Goal: Navigation & Orientation: Find specific page/section

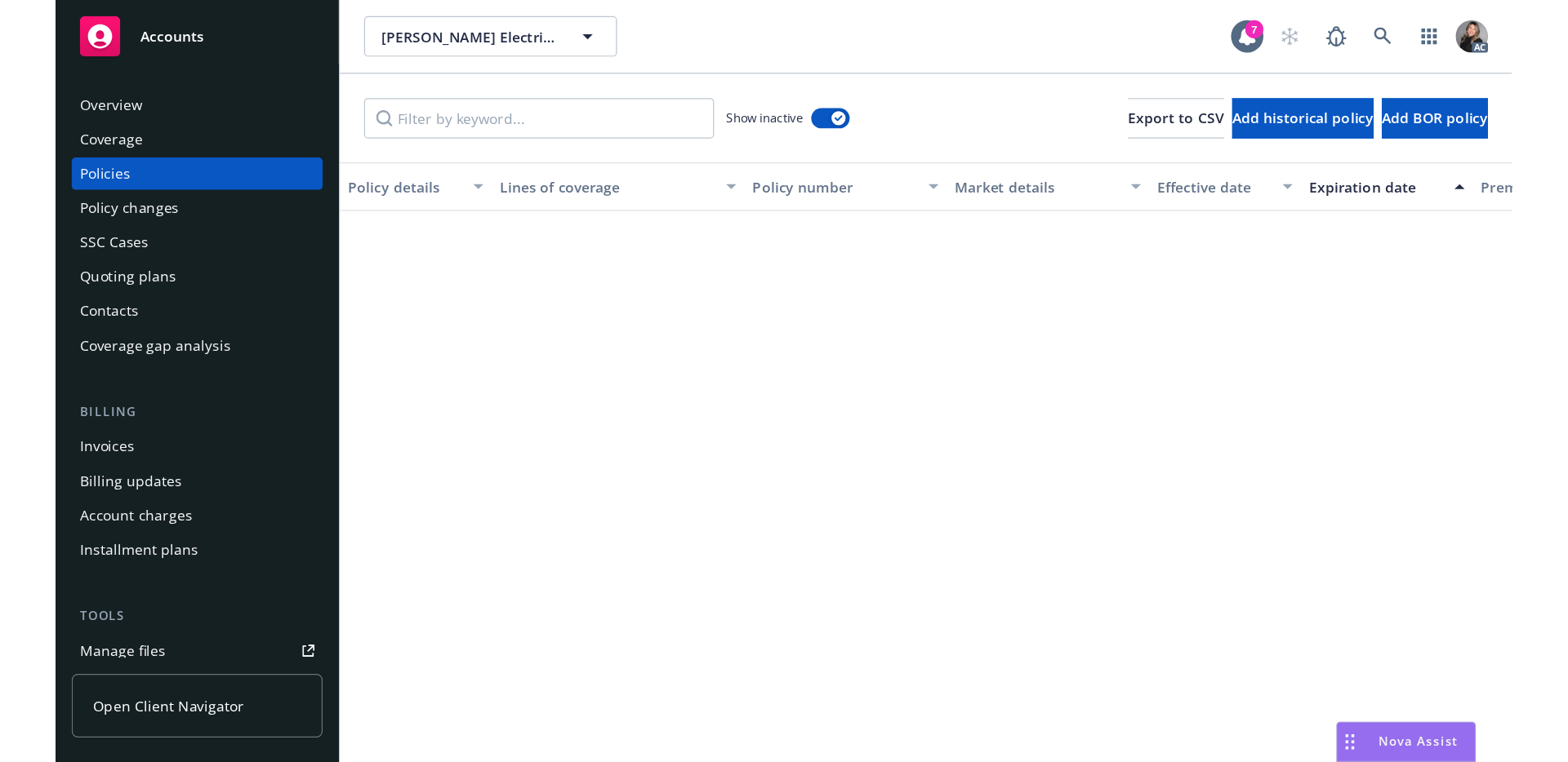
scroll to position [2489, 2]
